Goal: Task Accomplishment & Management: Complete application form

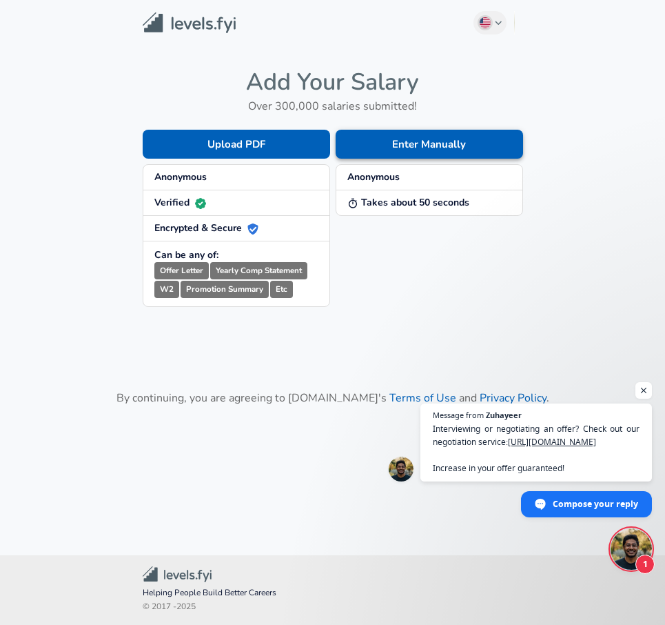
click at [376, 143] on button "Enter Manually" at bounding box center [429, 144] width 187 height 29
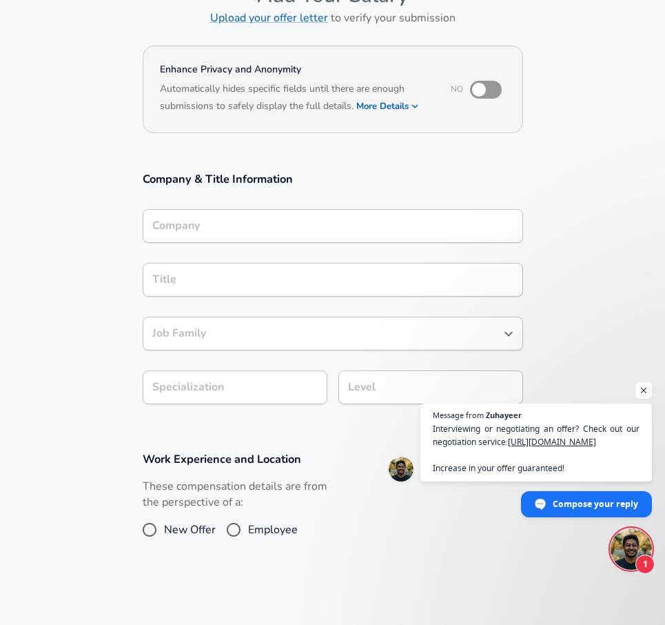
scroll to position [104, 0]
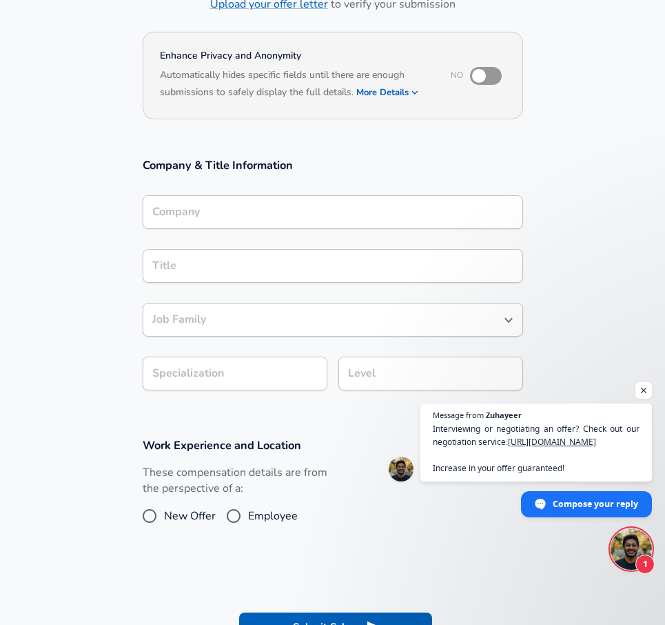
click at [241, 223] on input "Company" at bounding box center [333, 211] width 368 height 21
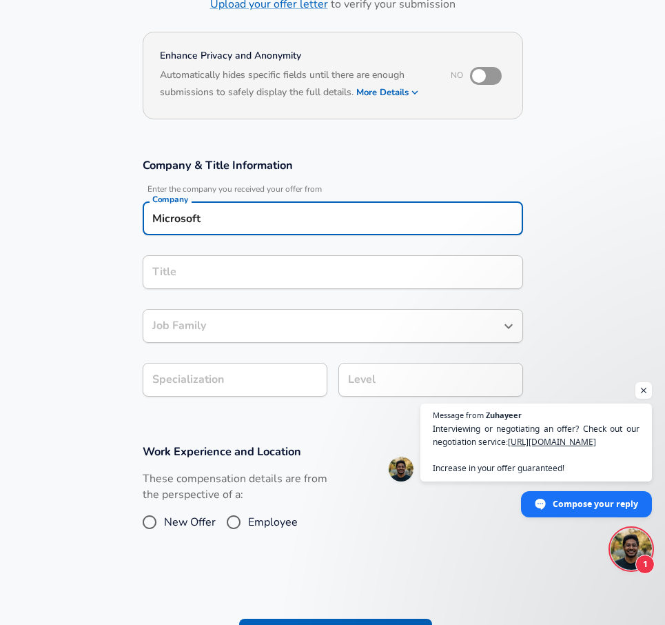
type input "Microsoft"
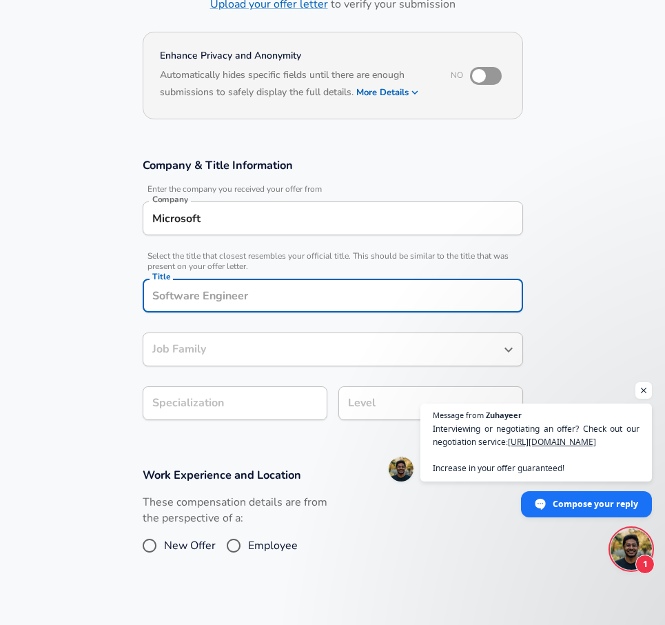
scroll to position [132, 0]
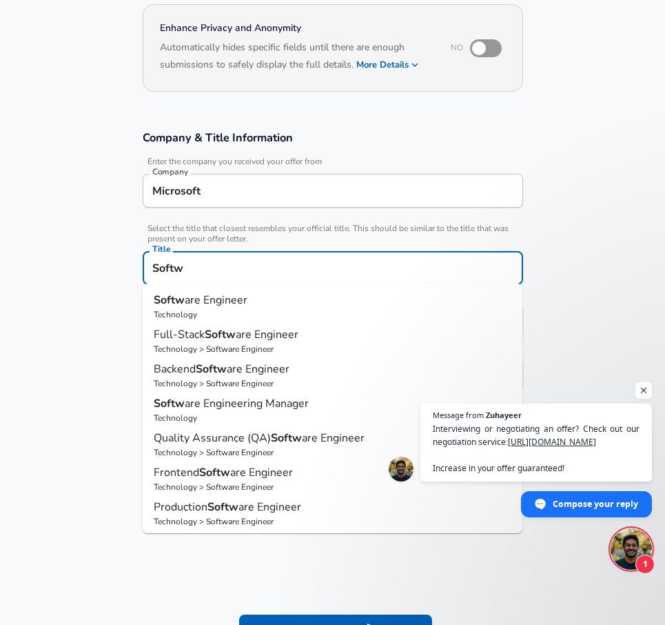
click at [207, 299] on span "are Engineer" at bounding box center [216, 299] width 63 height 15
type input "Software Engineer"
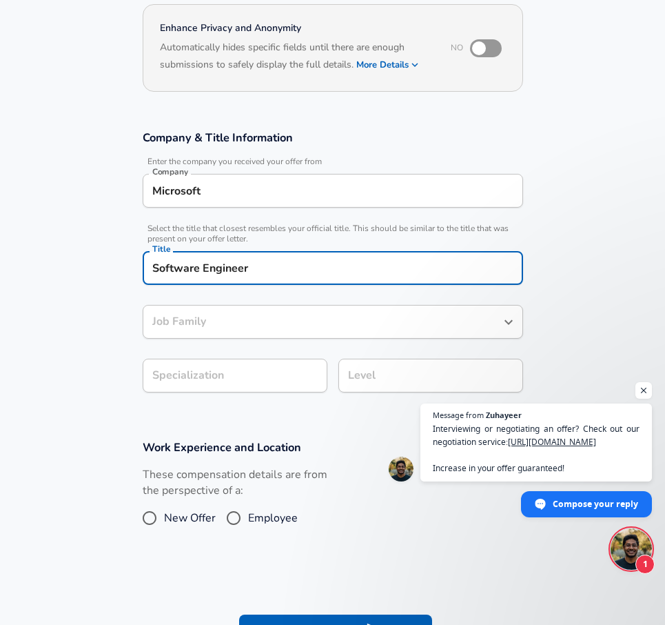
type input "Software Engineer"
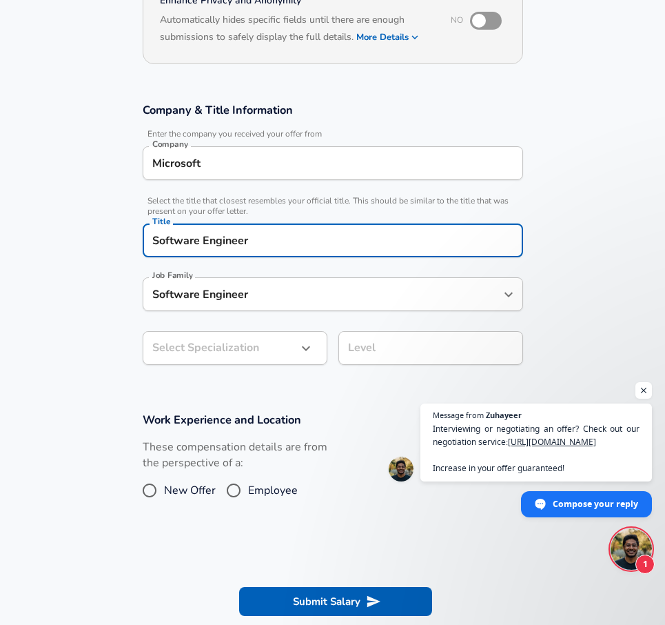
click at [210, 305] on input "Software Engineer" at bounding box center [322, 293] width 347 height 21
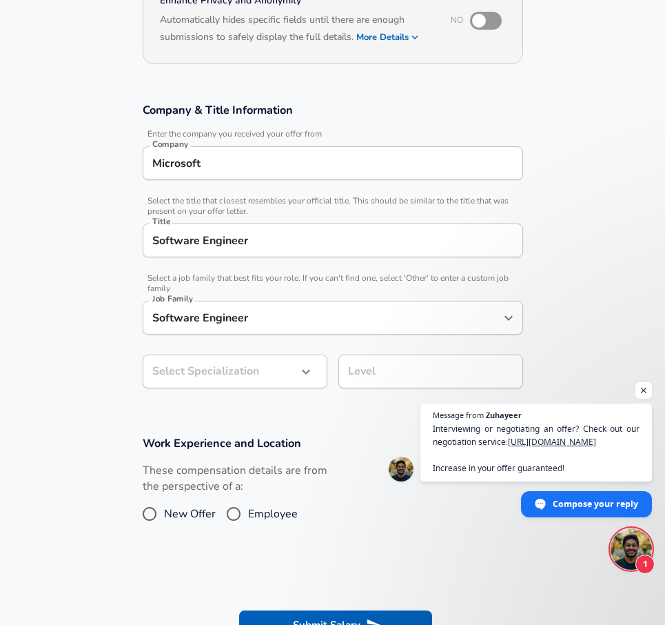
click at [116, 338] on section "Company & Title Information Enter the company you received your offer from Comp…" at bounding box center [332, 252] width 665 height 333
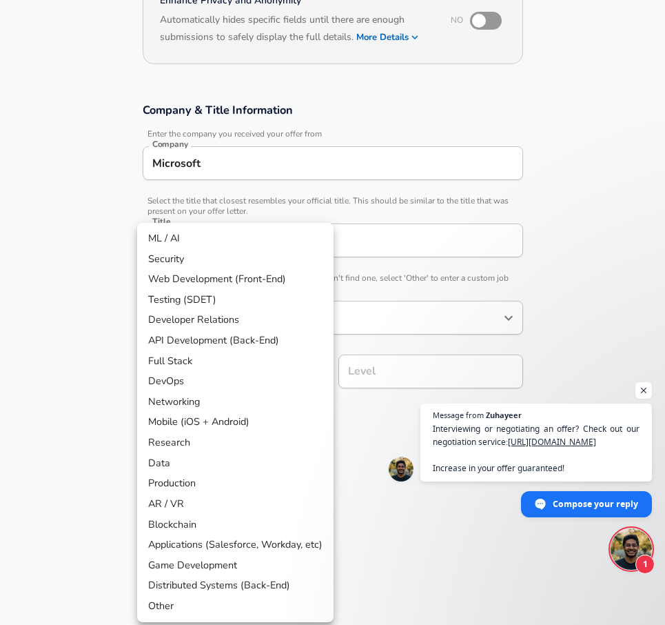
click at [202, 367] on body "English ([GEOGRAPHIC_DATA]) Change Restart Add Your Salary Upload your offer le…" at bounding box center [332, 153] width 665 height 625
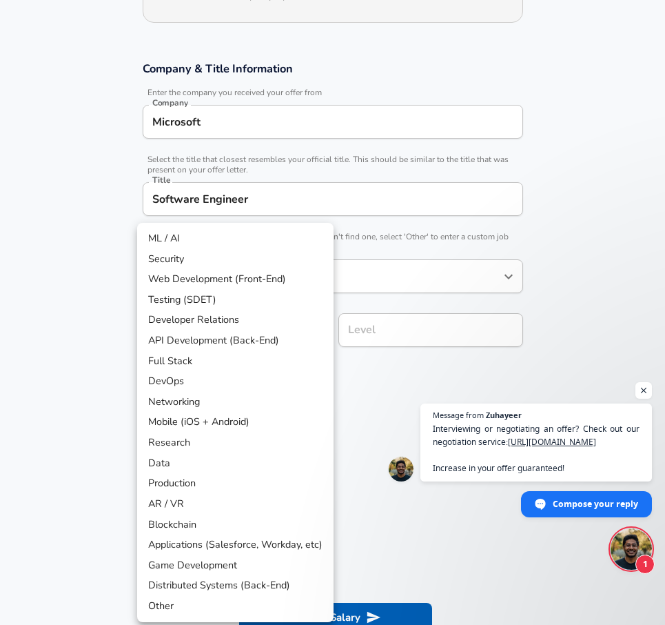
click at [203, 599] on li "Other" at bounding box center [235, 606] width 196 height 21
type input "Other"
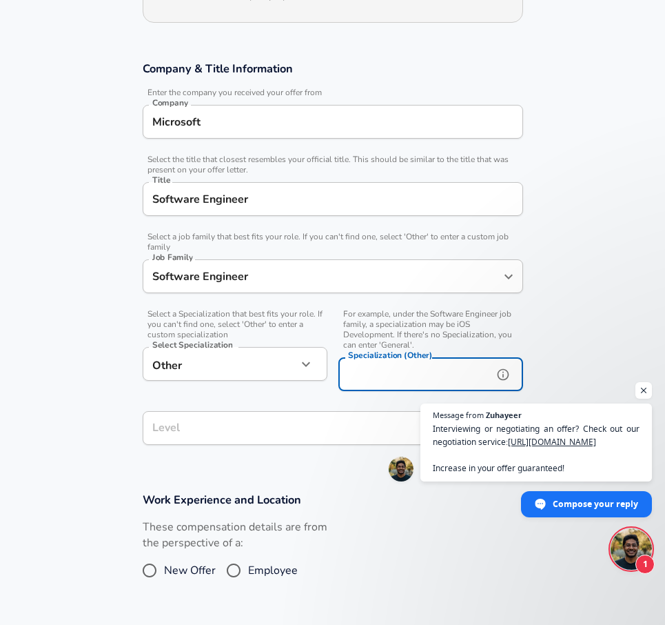
click at [353, 376] on input "Specialization (Other)" at bounding box center [412, 374] width 149 height 34
type input "Cloud"
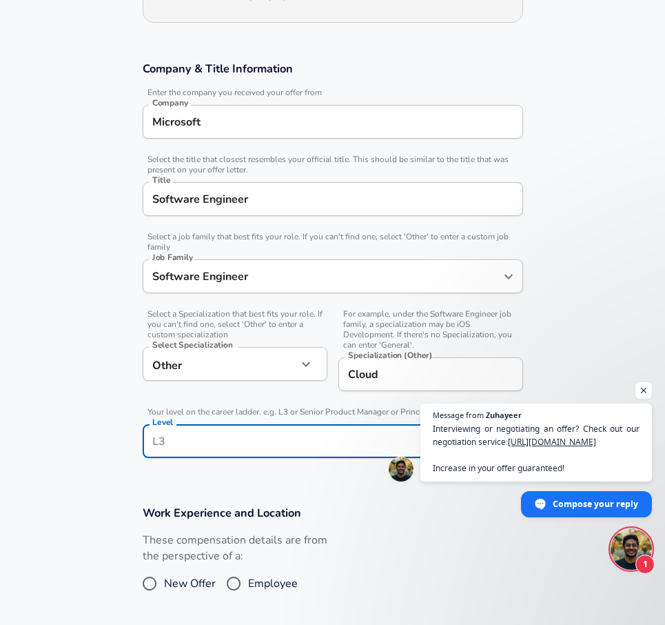
scroll to position [228, 0]
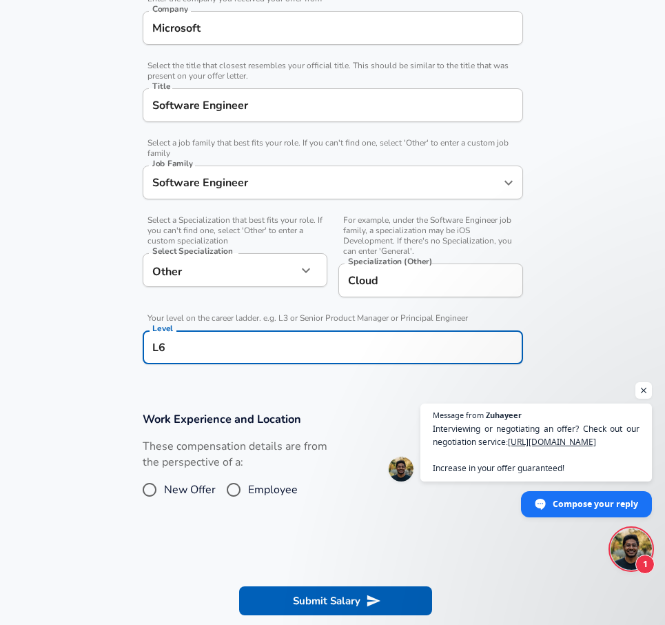
type input "L"
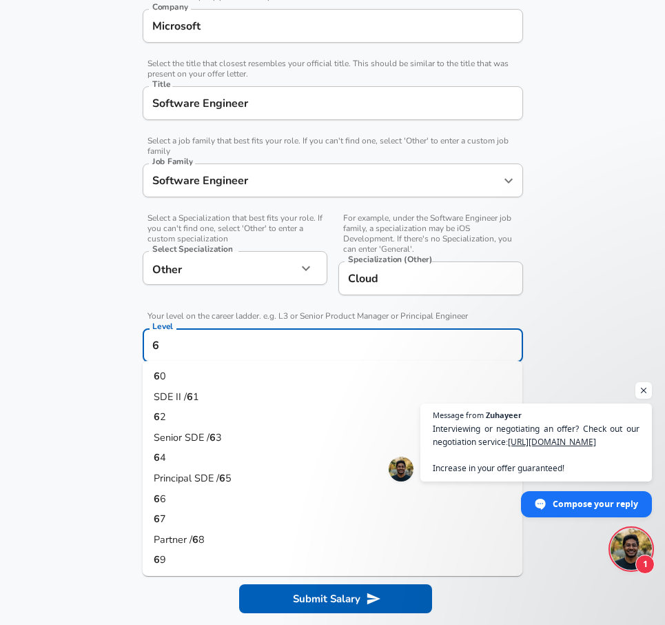
click at [243, 376] on li "6 0" at bounding box center [333, 376] width 381 height 21
type input "60"
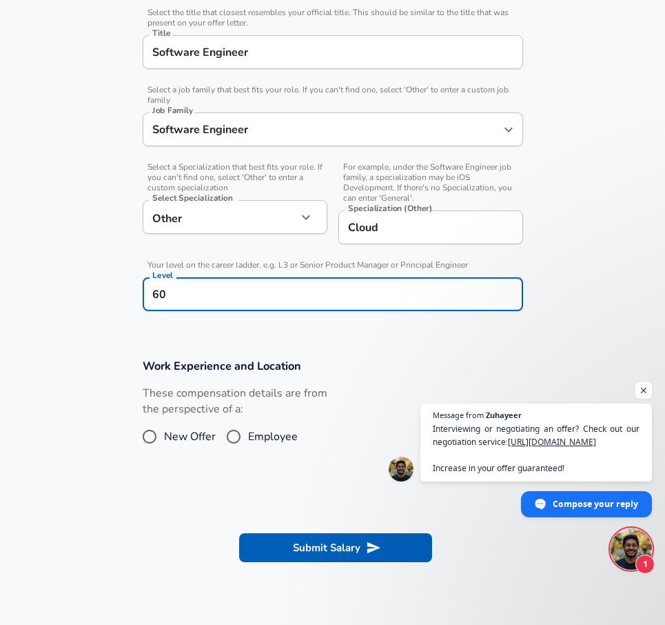
click at [230, 431] on input "Employee" at bounding box center [233, 436] width 29 height 22
radio input "true"
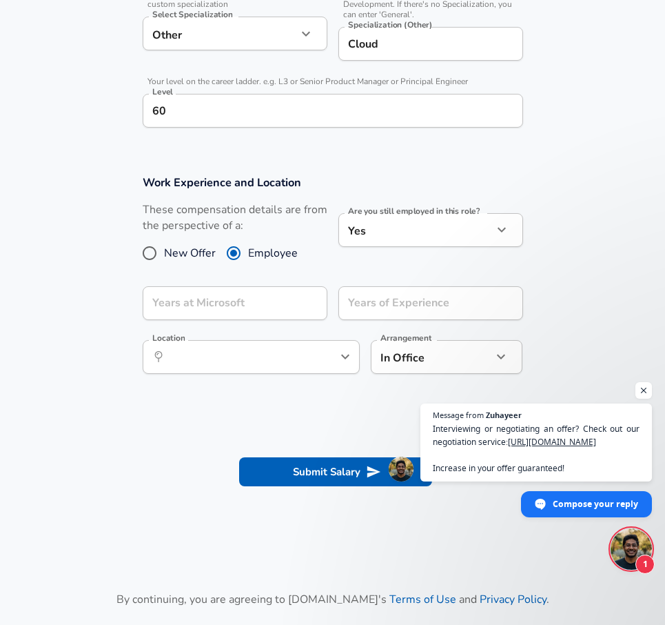
scroll to position [584, 0]
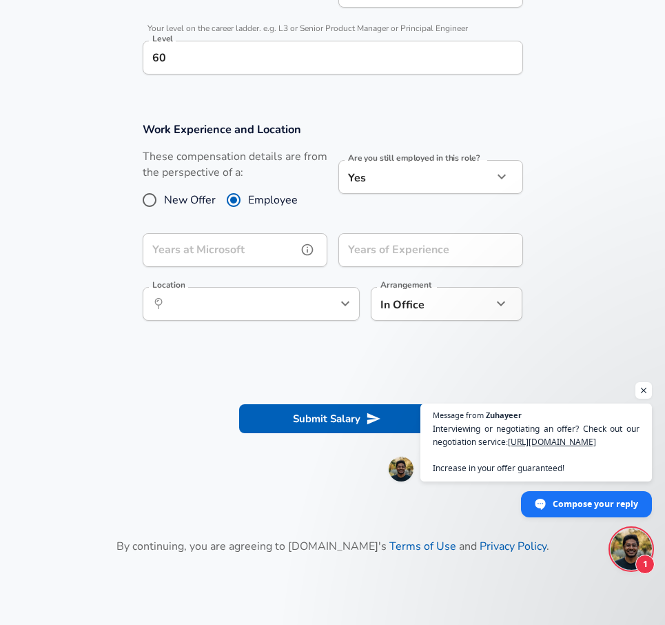
click at [248, 254] on input "Years at Microsoft" at bounding box center [220, 250] width 154 height 34
click at [108, 236] on section "Work Experience and Location These compensation details are from the perspectiv…" at bounding box center [332, 227] width 665 height 245
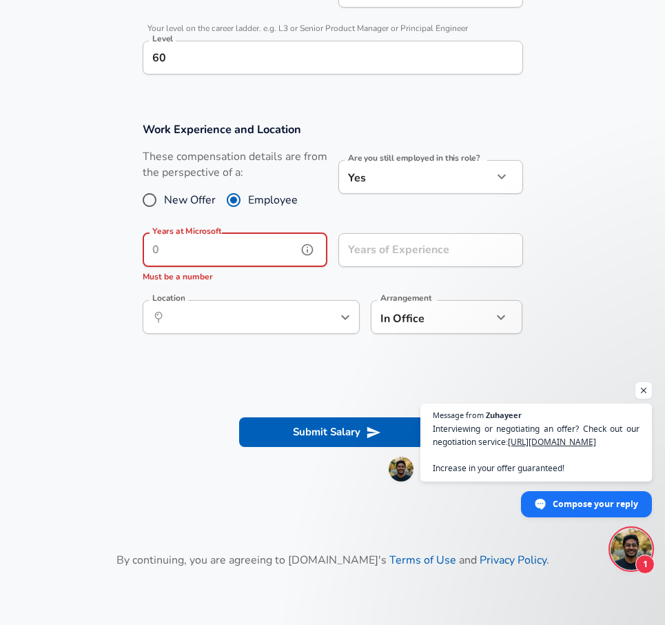
click at [210, 250] on input "Years at Microsoft" at bounding box center [220, 250] width 154 height 34
type input "2"
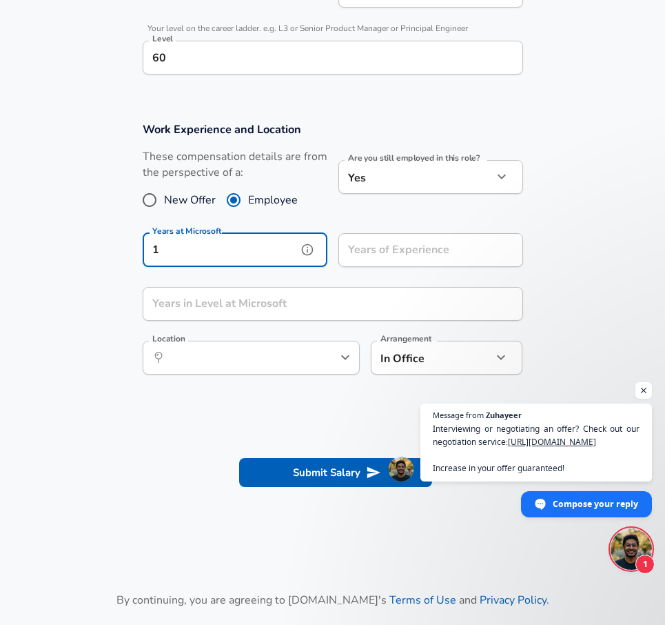
type input "1"
click at [366, 248] on input "Years of Experience" at bounding box center [415, 250] width 154 height 34
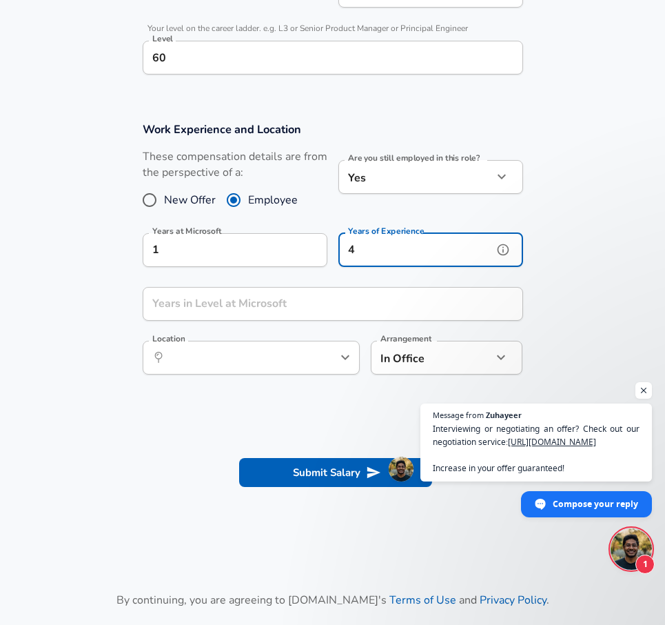
type input "4"
click at [202, 250] on input "1" at bounding box center [220, 250] width 154 height 34
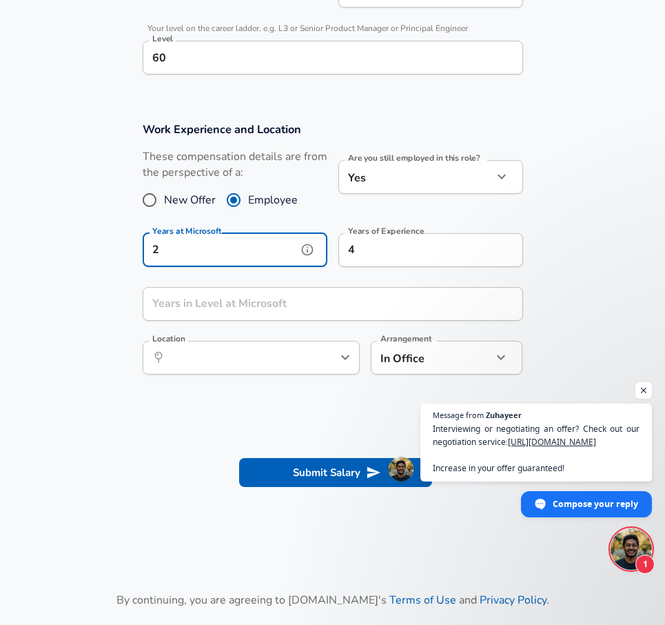
type input "2"
click at [214, 305] on input "Years in Level at Microsoft" at bounding box center [318, 304] width 350 height 34
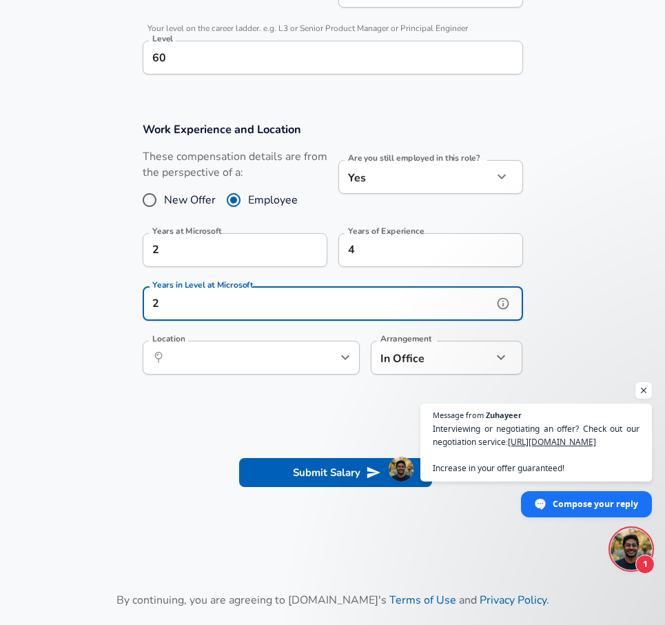
click at [236, 367] on div "​ Location" at bounding box center [251, 358] width 217 height 34
type input "2"
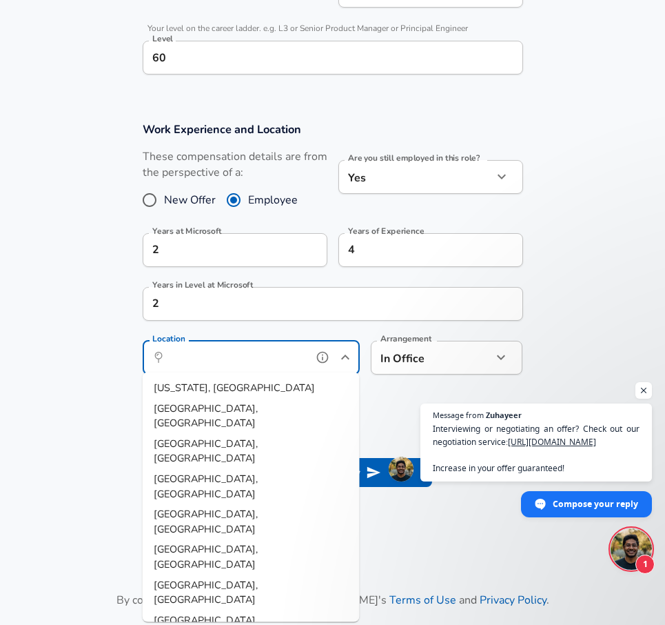
scroll to position [599, 0]
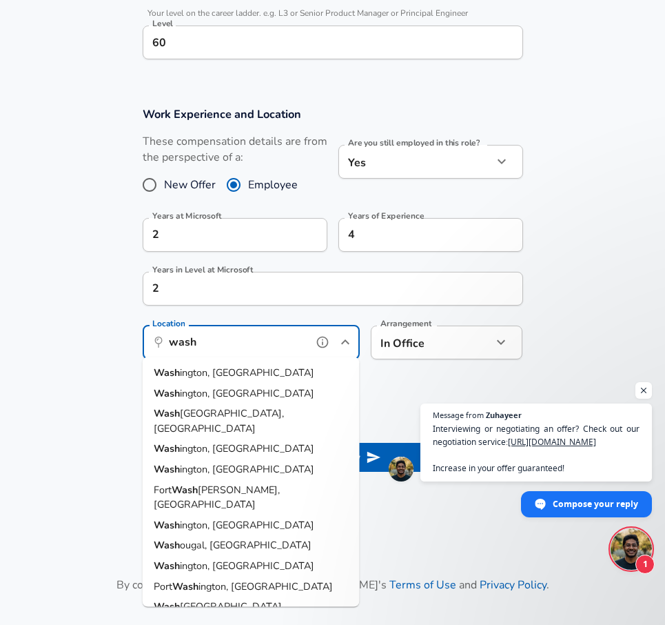
click at [217, 381] on li "Wash ington, [GEOGRAPHIC_DATA]" at bounding box center [251, 373] width 217 height 21
type input "[US_STATE], [GEOGRAPHIC_DATA]"
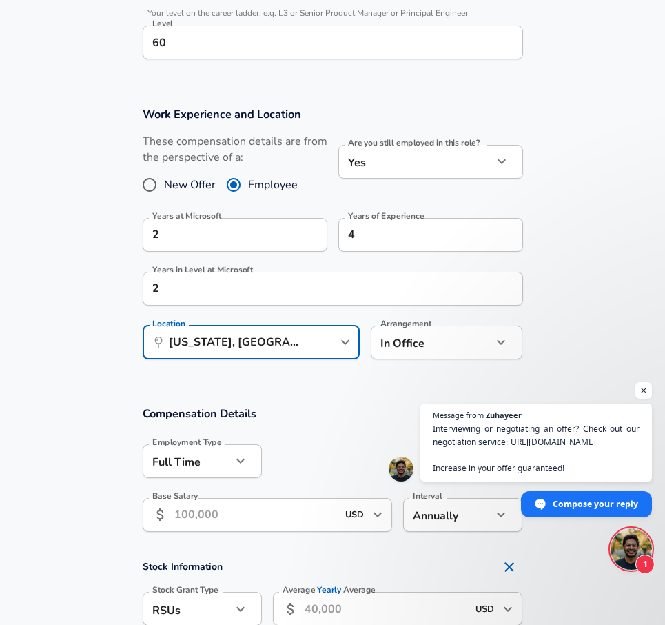
click at [217, 381] on section "Work Experience and Location These compensation details are from the perspectiv…" at bounding box center [332, 239] width 665 height 299
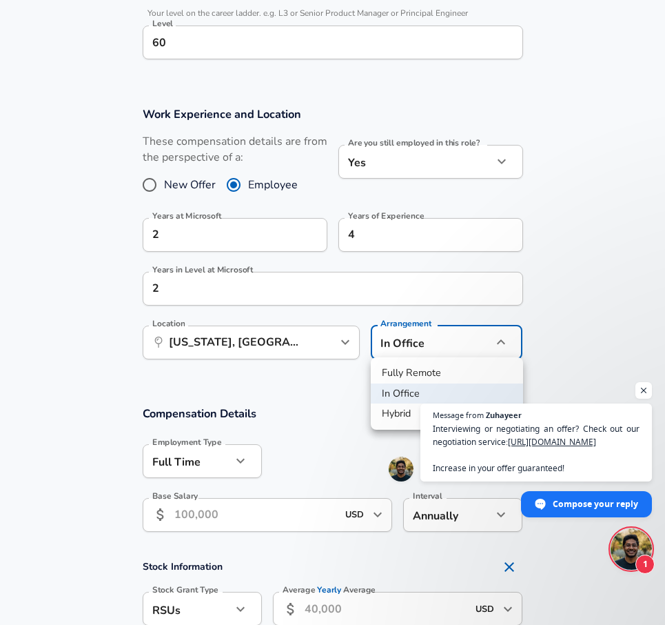
click at [292, 403] on div at bounding box center [332, 312] width 665 height 625
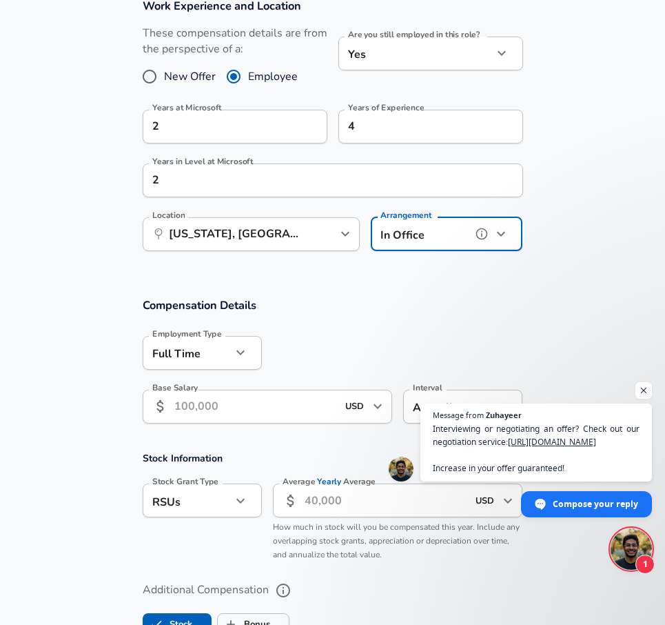
scroll to position [717, 0]
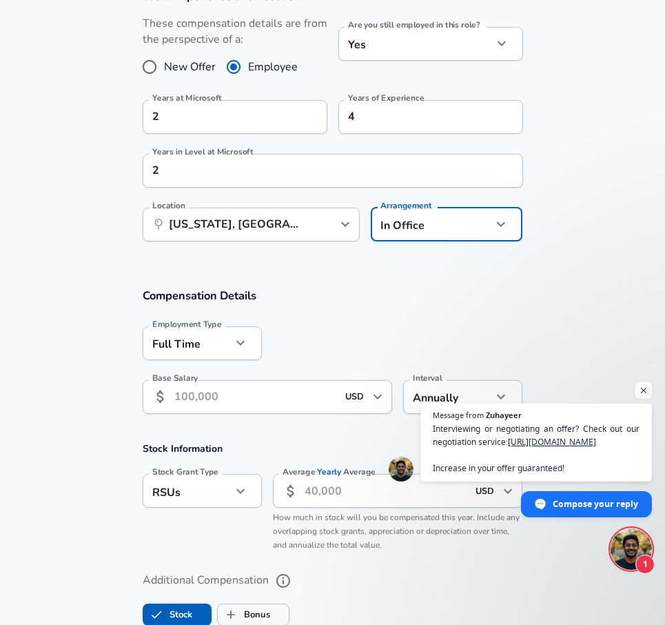
click at [421, 201] on label "Arrangement" at bounding box center [406, 205] width 51 height 8
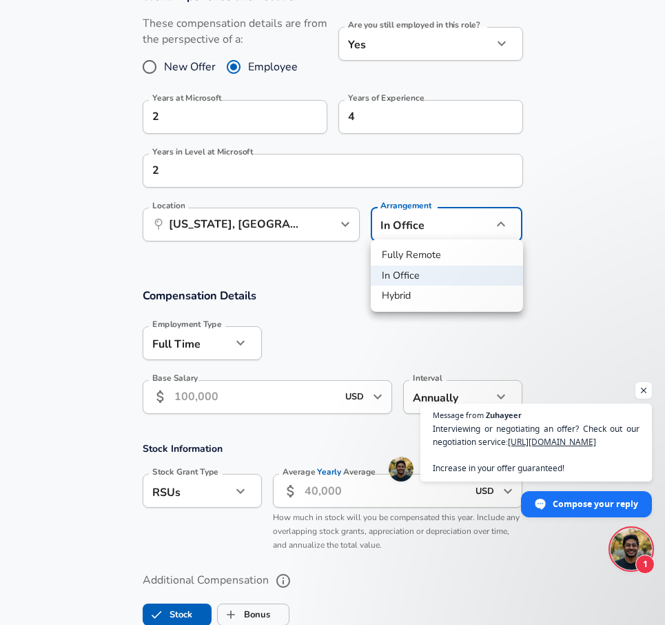
click at [408, 296] on li "Hybrid" at bounding box center [447, 295] width 152 height 21
type input "hybrid"
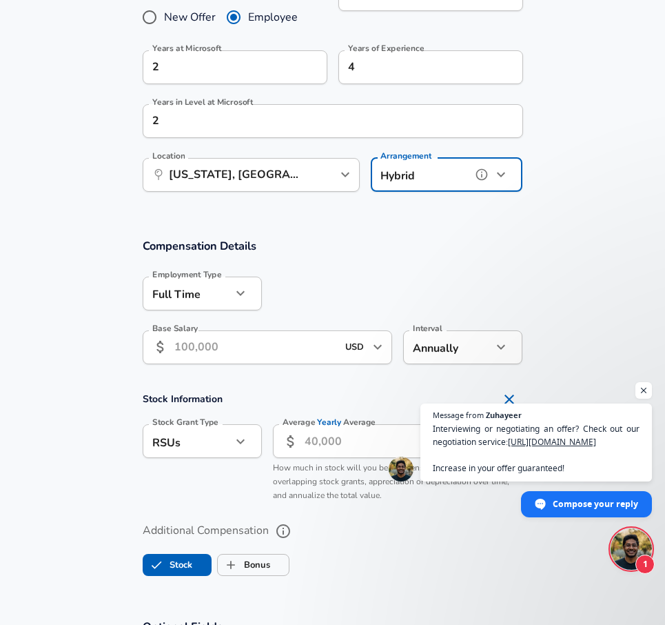
scroll to position [787, 0]
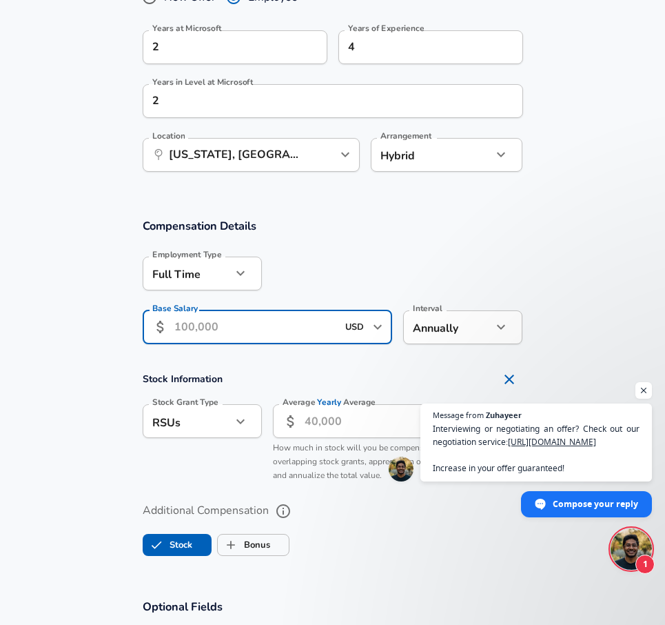
click at [295, 316] on input "Base Salary" at bounding box center [255, 327] width 163 height 34
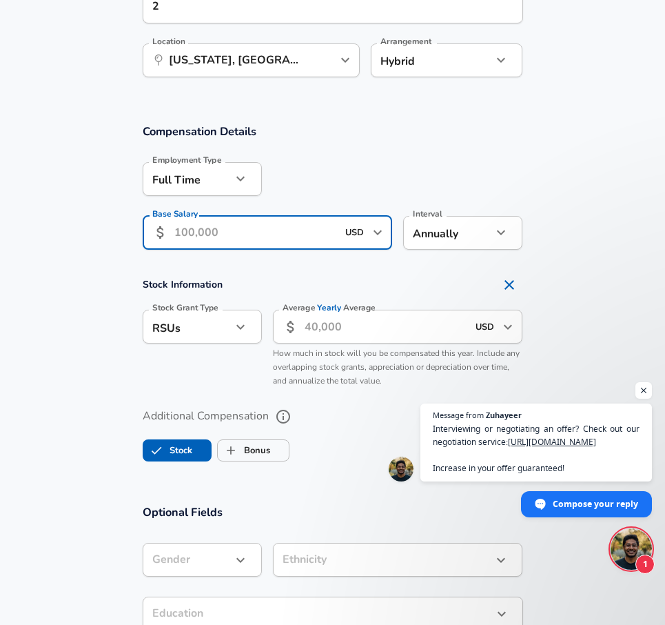
scroll to position [881, 0]
type input "134,000"
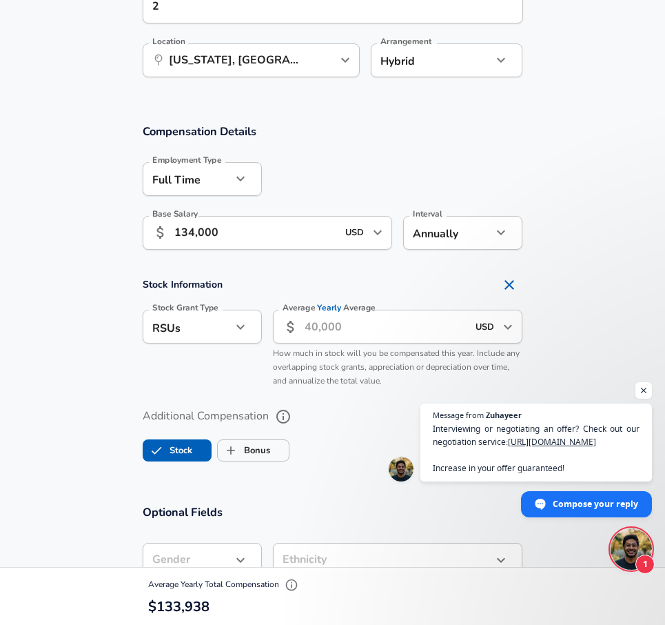
click at [334, 327] on input "Average Yearly Average" at bounding box center [386, 327] width 163 height 34
type input "30,000"
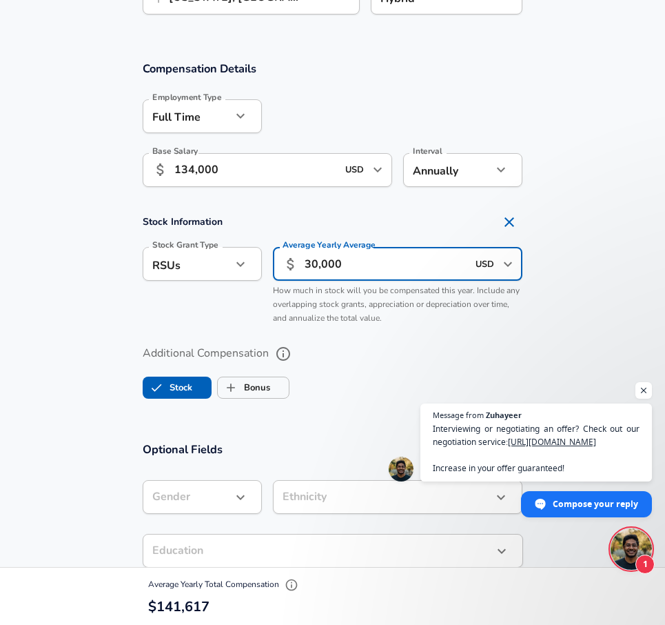
scroll to position [1029, 0]
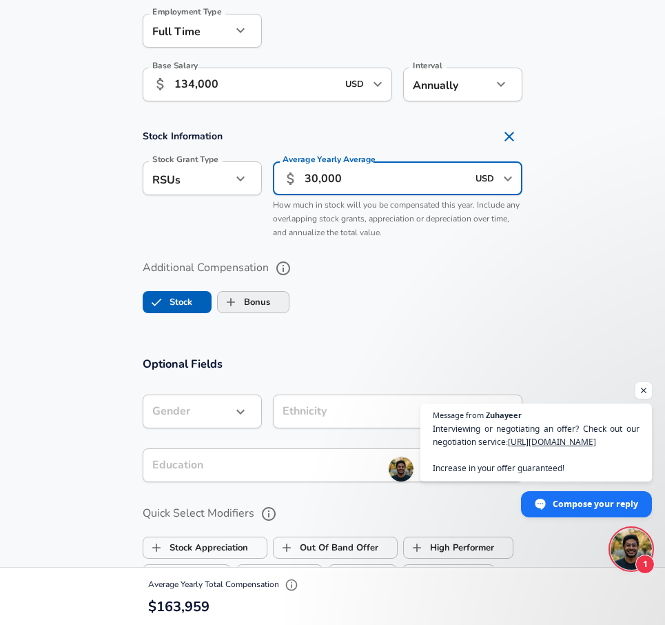
click at [263, 298] on label "Bonus" at bounding box center [244, 302] width 52 height 26
checkbox input "true"
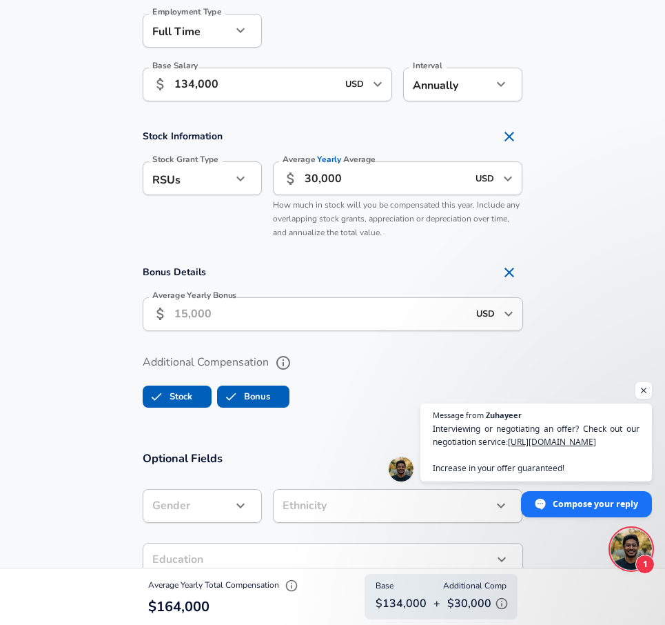
click at [278, 307] on input "Average Yearly Bonus" at bounding box center [321, 314] width 294 height 34
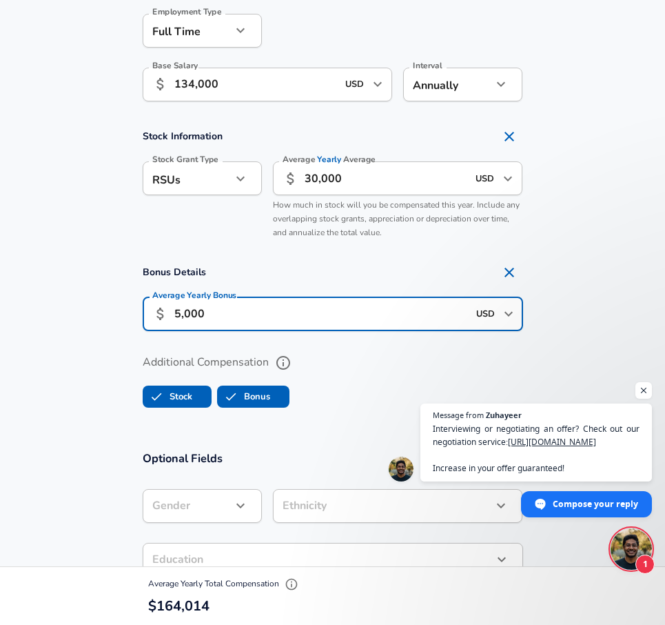
type input "50,000"
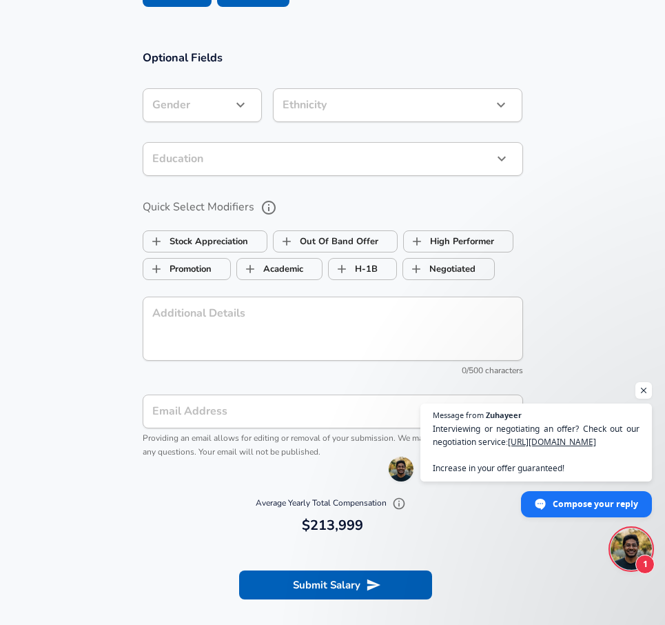
scroll to position [1440, 0]
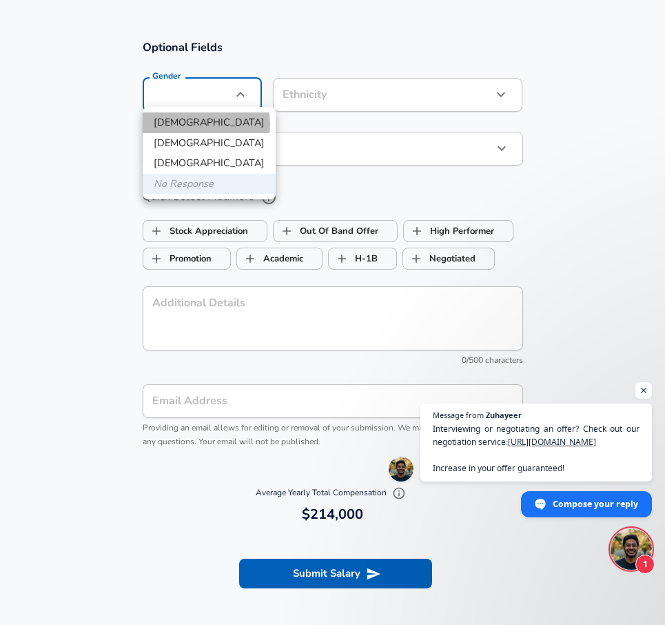
click at [205, 124] on li "[DEMOGRAPHIC_DATA]" at bounding box center [209, 122] width 133 height 21
type input "[DEMOGRAPHIC_DATA]"
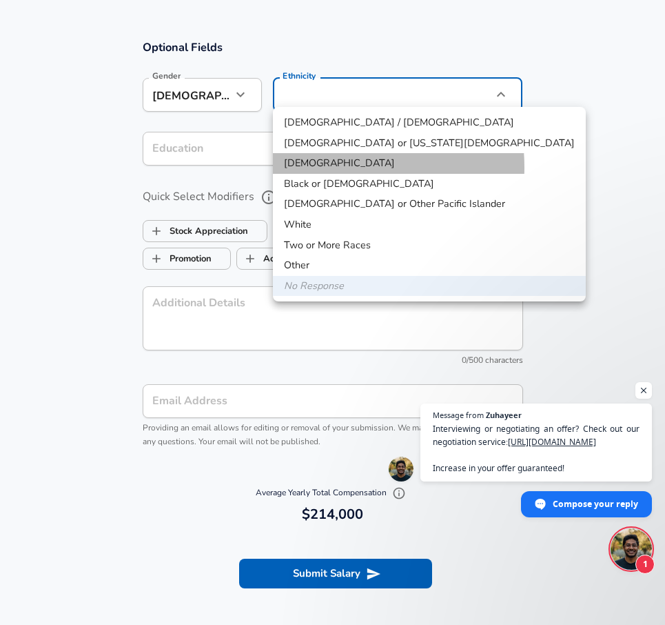
click at [315, 166] on li "[DEMOGRAPHIC_DATA]" at bounding box center [429, 163] width 313 height 21
type input "[DEMOGRAPHIC_DATA]"
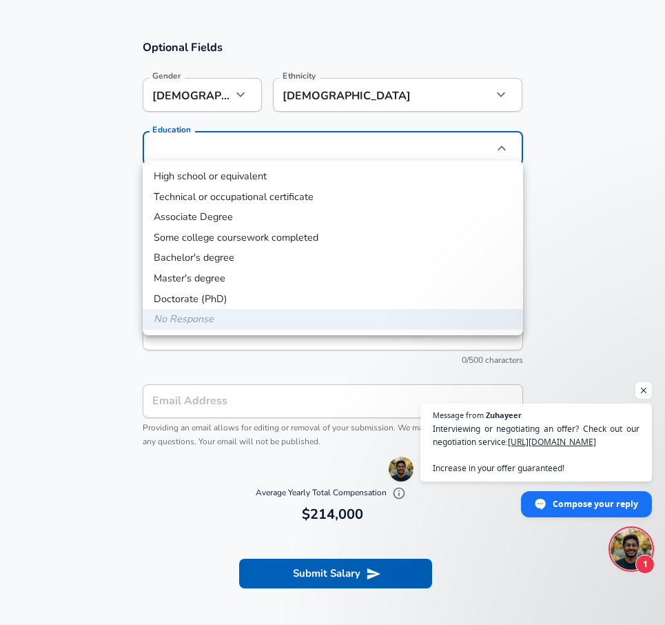
click at [230, 252] on li "Bachelor's degree" at bounding box center [333, 257] width 381 height 21
type input "Bachelors degree"
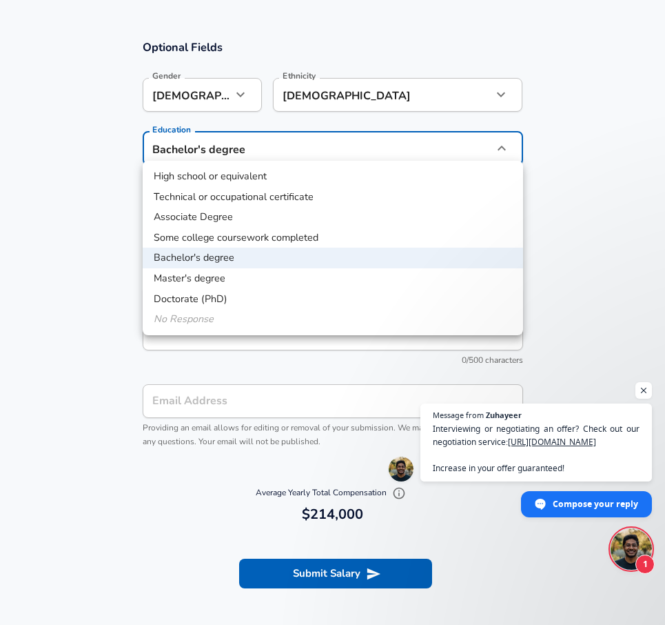
click at [88, 218] on div at bounding box center [332, 312] width 665 height 625
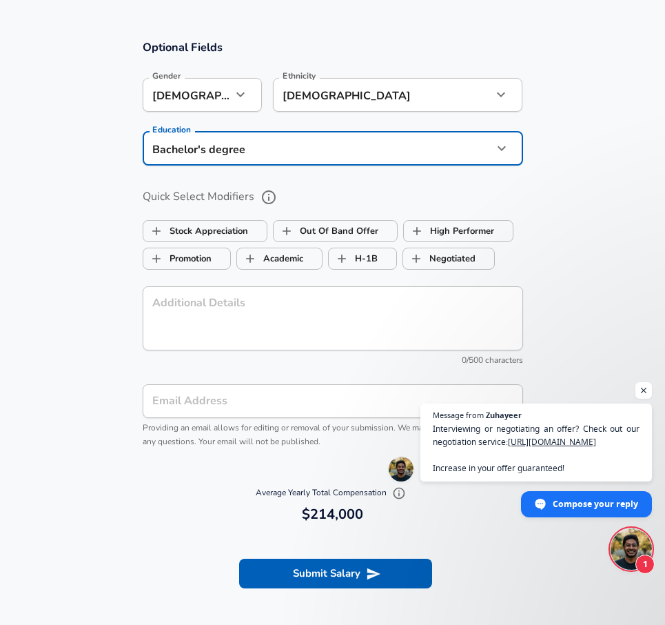
click at [347, 322] on textarea "Additional Details" at bounding box center [332, 317] width 361 height 41
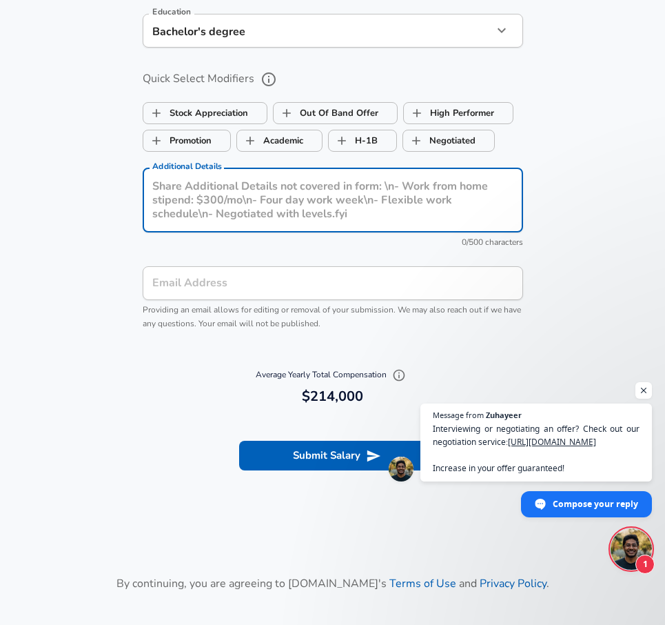
scroll to position [1596, 0]
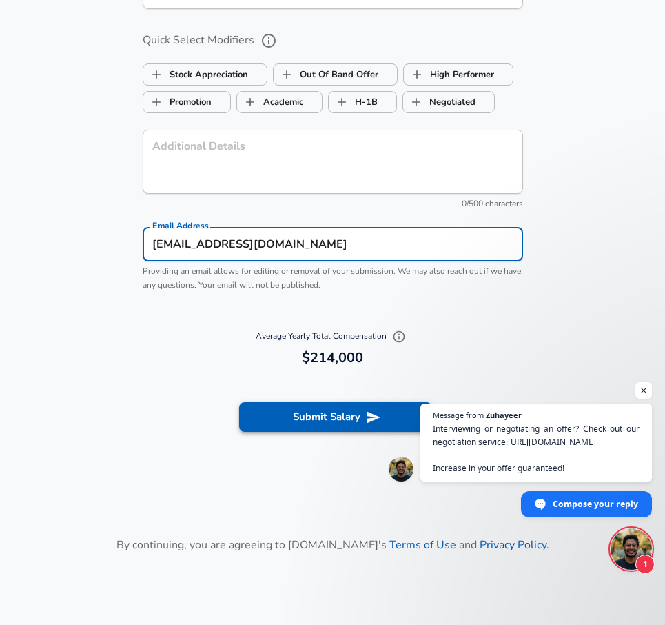
type input "[EMAIL_ADDRESS][DOMAIN_NAME]"
click at [292, 405] on button "Submit Salary" at bounding box center [335, 416] width 193 height 29
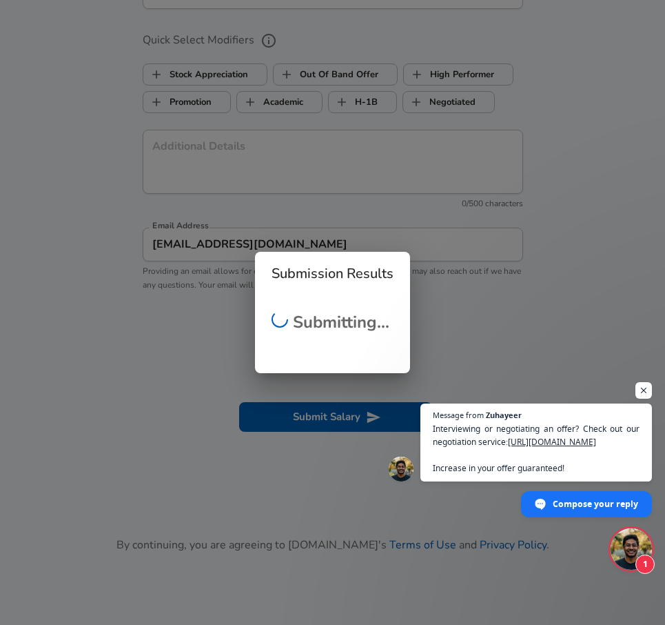
scroll to position [424, 0]
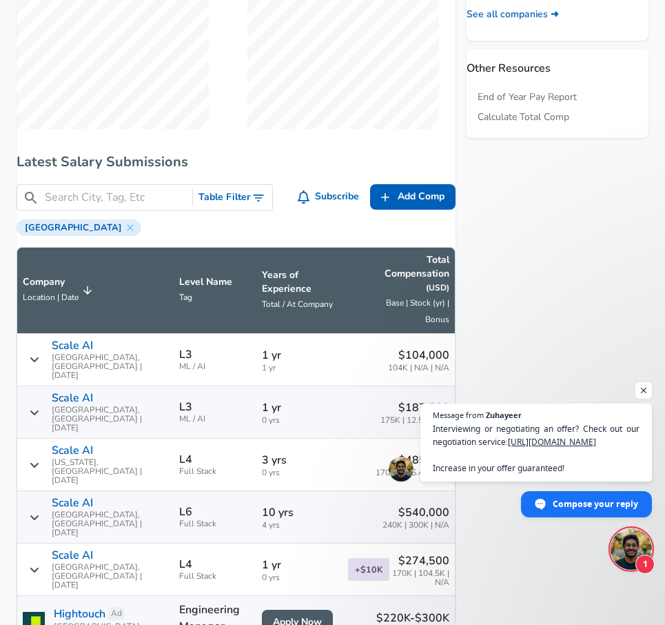
scroll to position [754, 0]
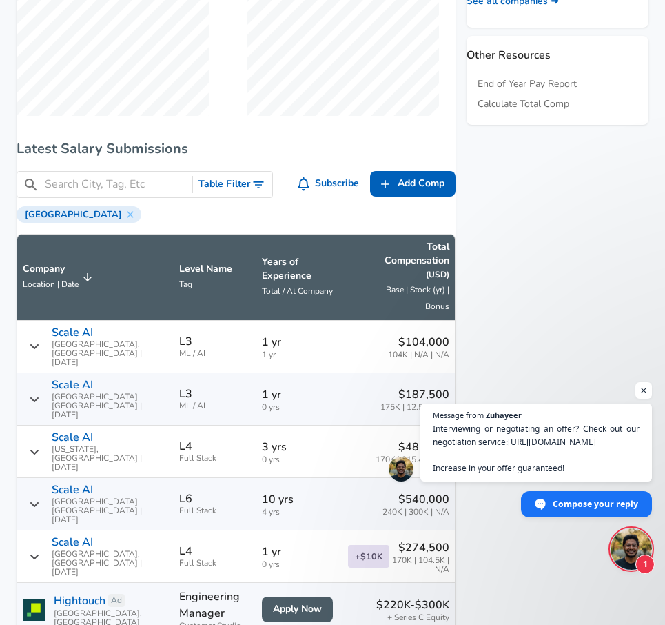
click at [104, 193] on input "Search City, Tag, Etc" at bounding box center [116, 184] width 142 height 17
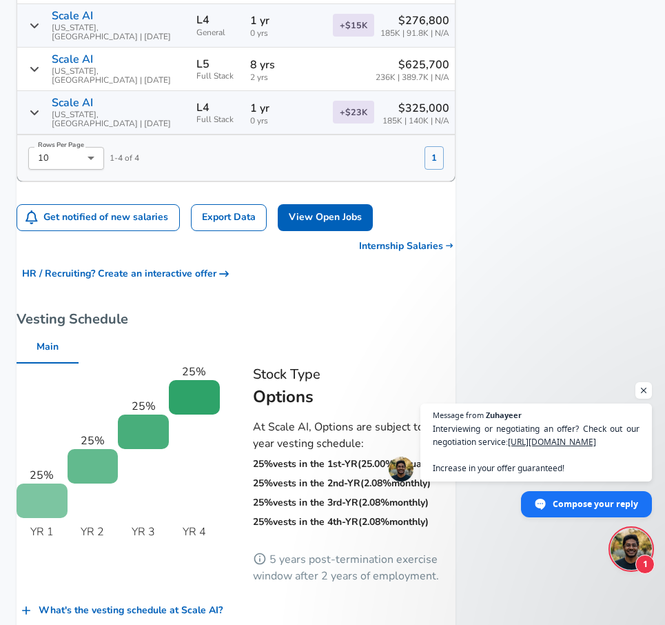
scroll to position [1098, 0]
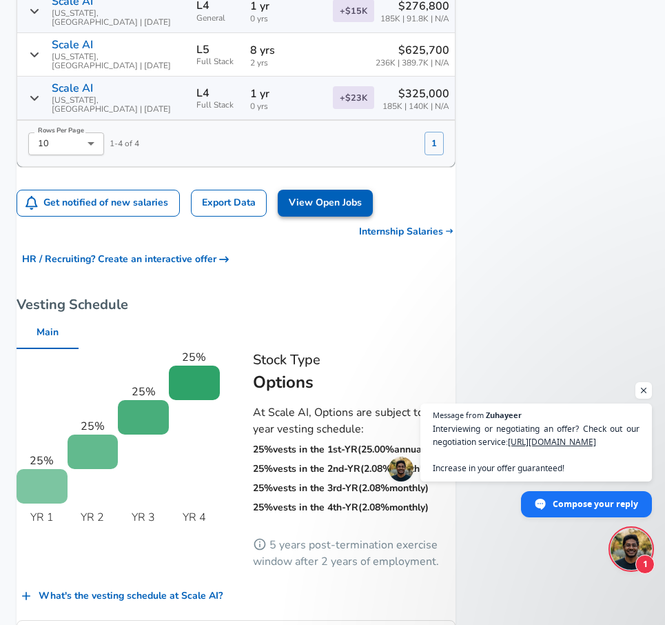
type input "Washington"
click at [324, 216] on link "View Open Jobs" at bounding box center [325, 203] width 95 height 27
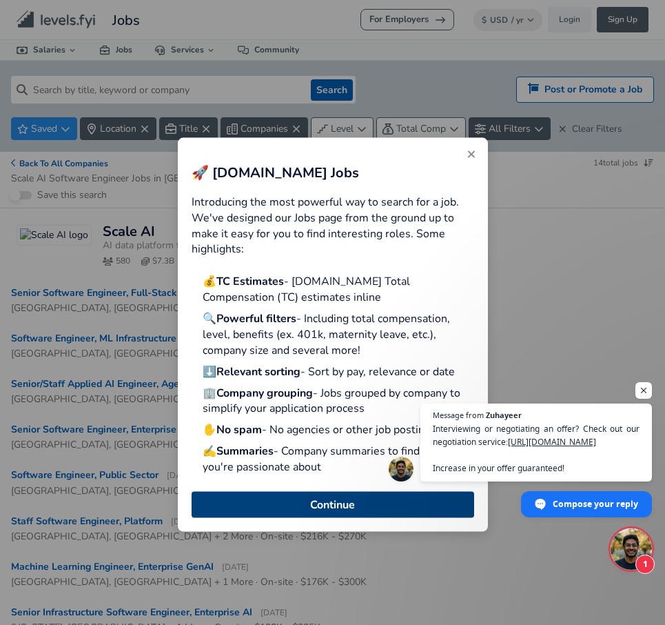
click at [302, 491] on button "Continue" at bounding box center [333, 504] width 283 height 26
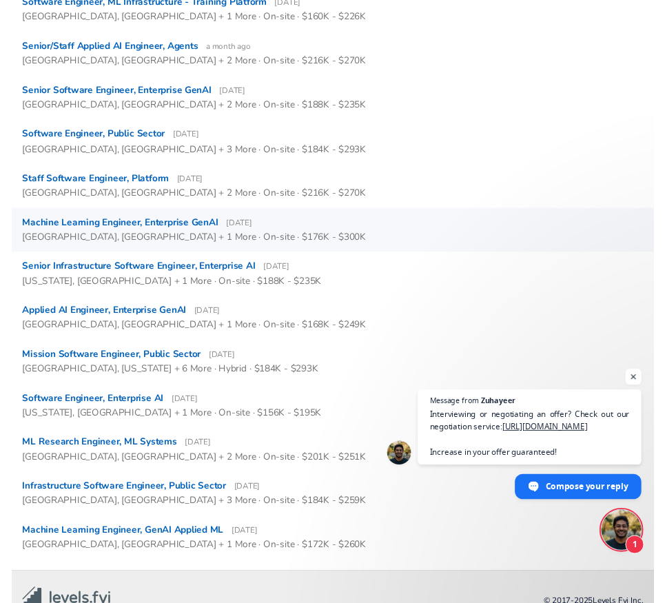
scroll to position [338, 0]
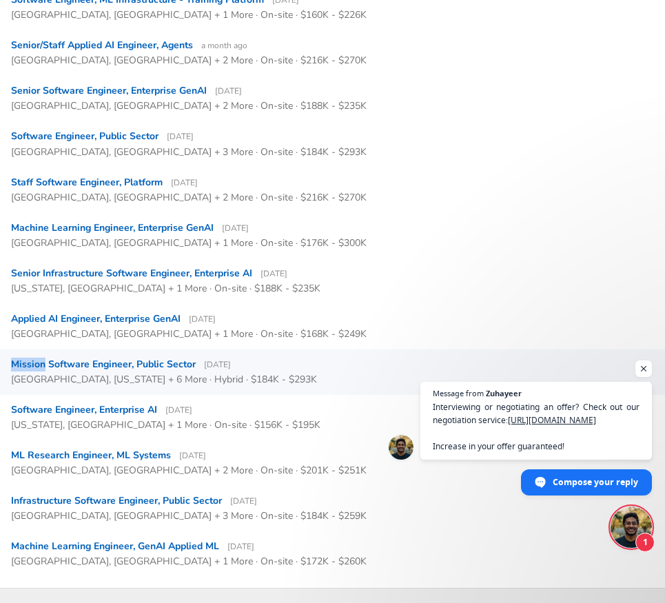
click at [169, 361] on div "Mission Software Engineer, Public Sector 17 days ago" at bounding box center [121, 365] width 220 height 14
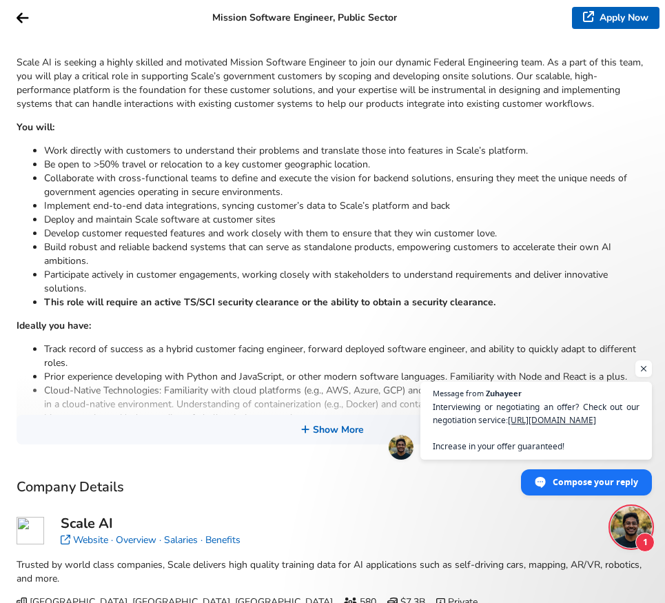
scroll to position [210, 0]
click at [192, 416] on button "Show More" at bounding box center [333, 431] width 632 height 30
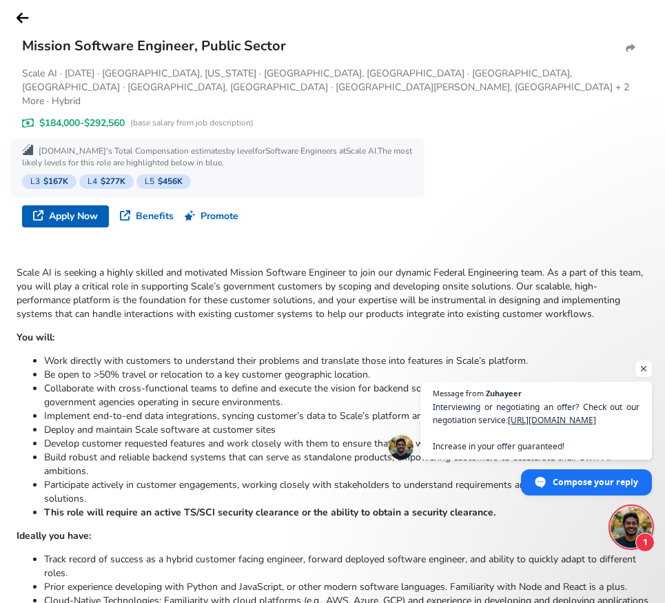
scroll to position [0, 0]
click at [30, 20] on button "button" at bounding box center [22, 18] width 45 height 37
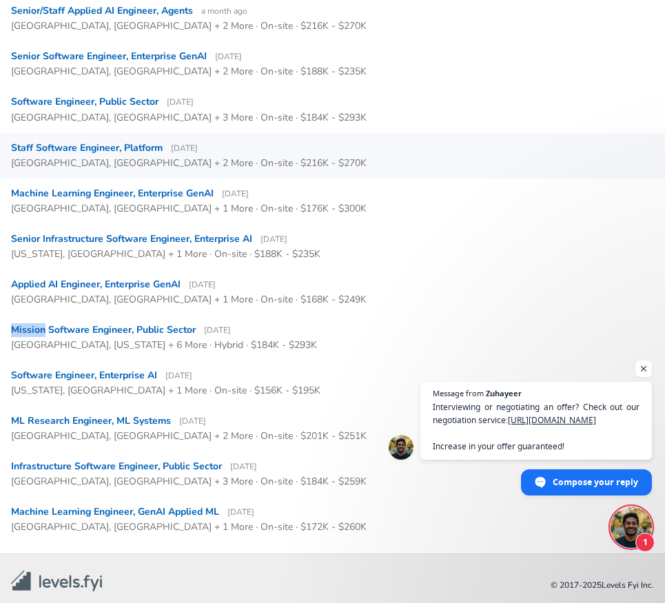
scroll to position [373, 0]
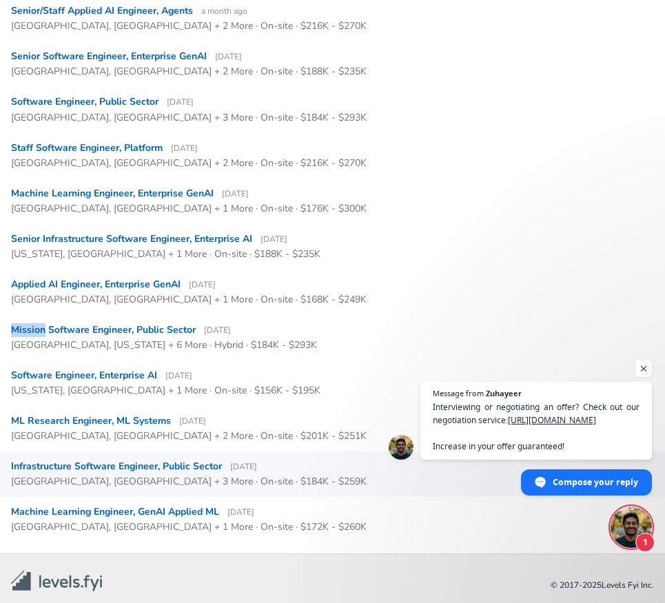
click at [112, 462] on div "Infrastructure Software Engineer, Public Sector 17 days ago" at bounding box center [134, 467] width 246 height 14
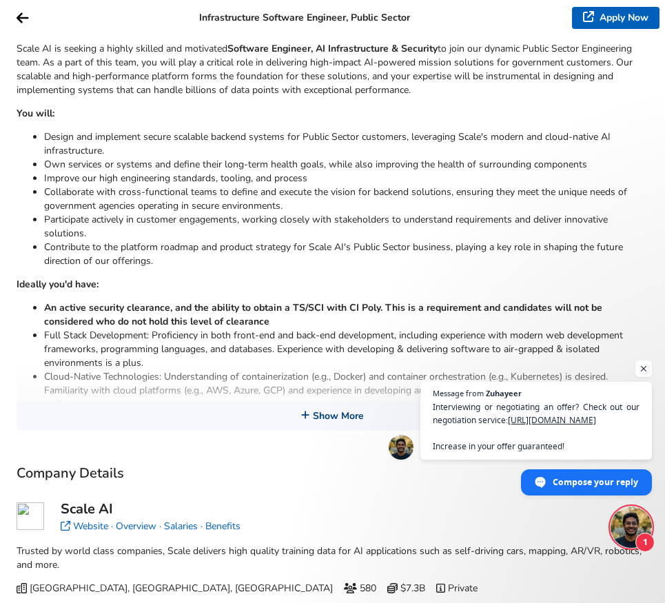
scroll to position [143, 0]
click at [145, 402] on button "Show More" at bounding box center [333, 417] width 632 height 30
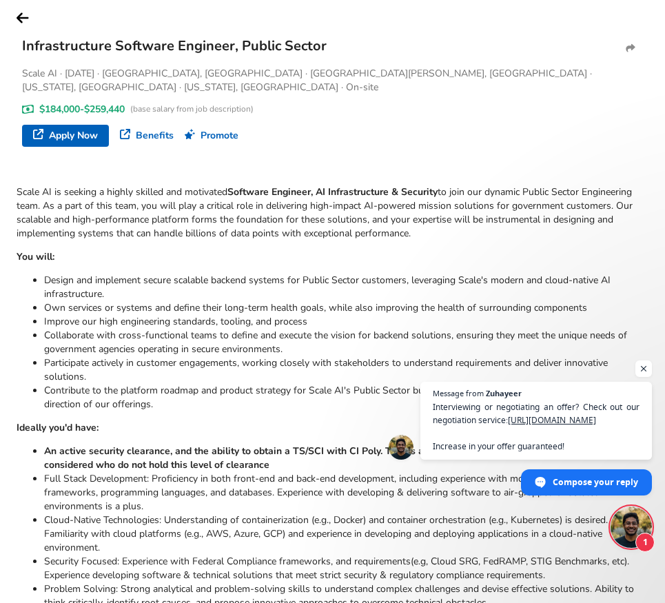
scroll to position [0, 0]
click at [23, 14] on icon "button" at bounding box center [23, 18] width 12 height 14
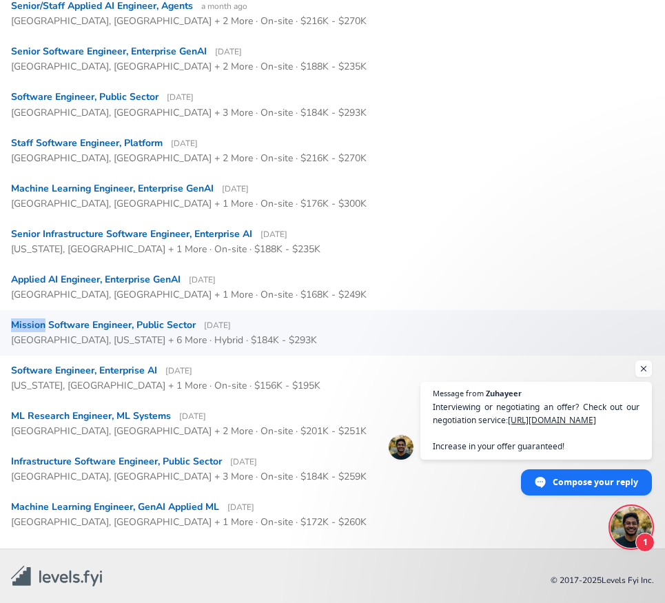
scroll to position [377, 0]
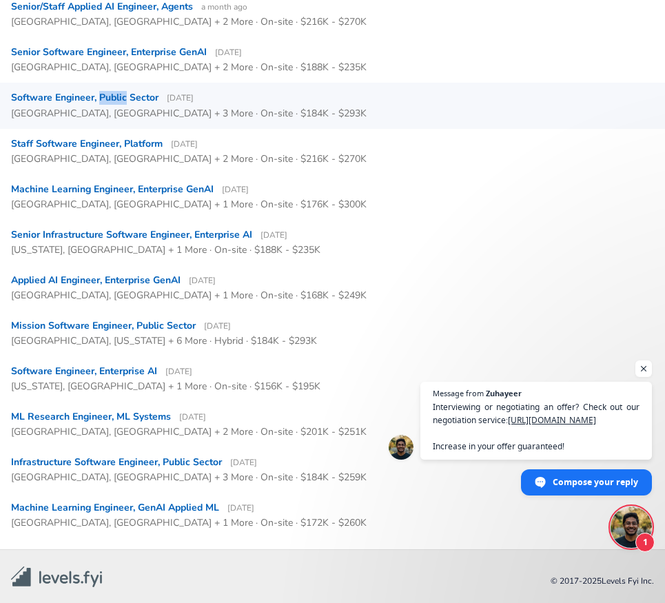
click at [119, 88] on div "Software Engineer, Public Sector 17 days ago San Francisco, CA + 3 More · On-si…" at bounding box center [332, 105] width 665 height 45
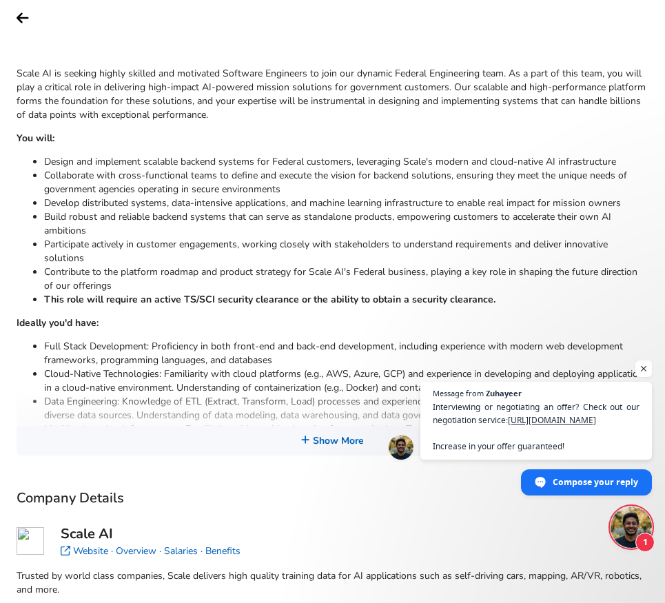
scroll to position [136, 0]
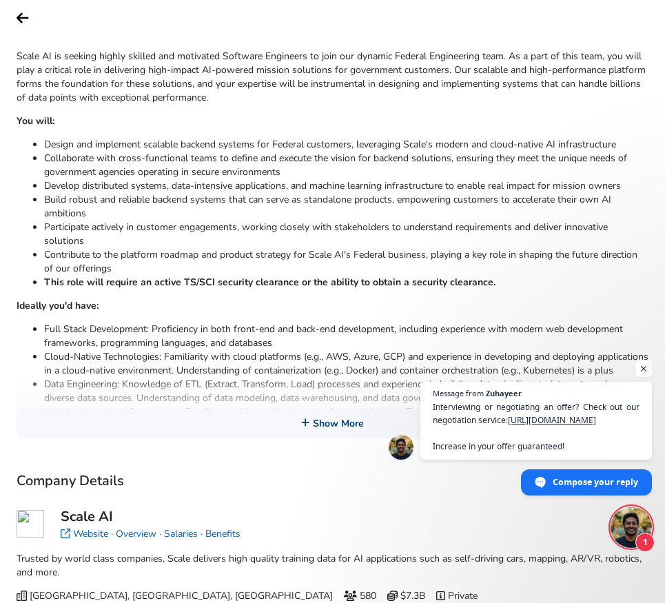
click at [173, 409] on button "Show More" at bounding box center [333, 424] width 632 height 30
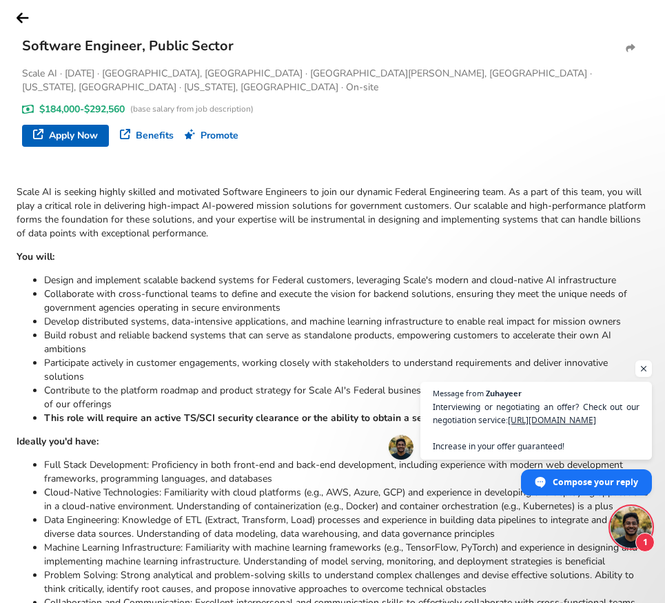
scroll to position [0, 0]
click at [23, 15] on icon "button" at bounding box center [23, 18] width 12 height 14
